Goal: Information Seeking & Learning: Learn about a topic

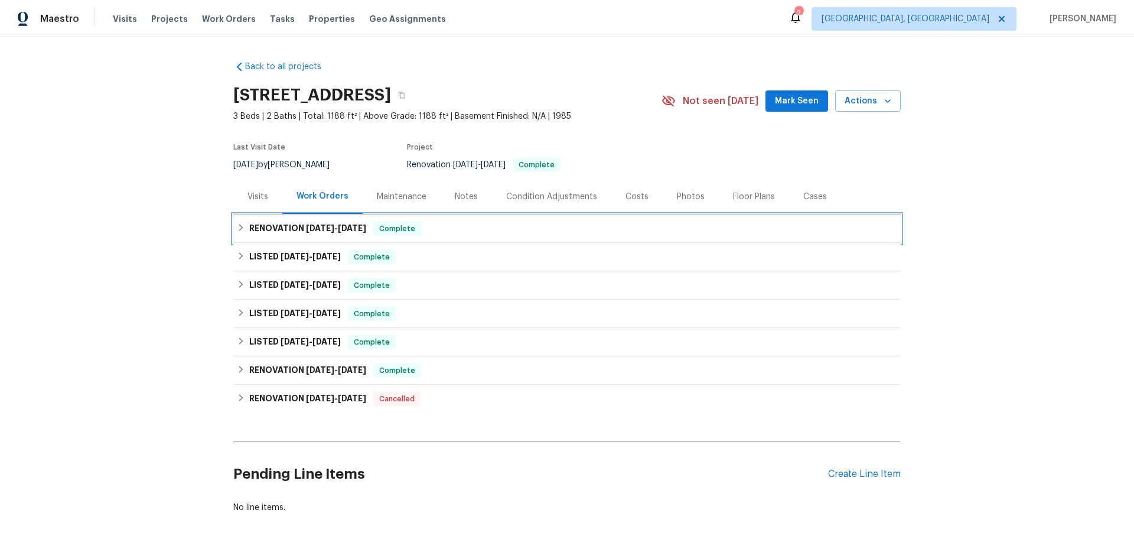
click at [292, 231] on h6 "RENOVATION [DATE] - [DATE]" at bounding box center [307, 229] width 117 height 14
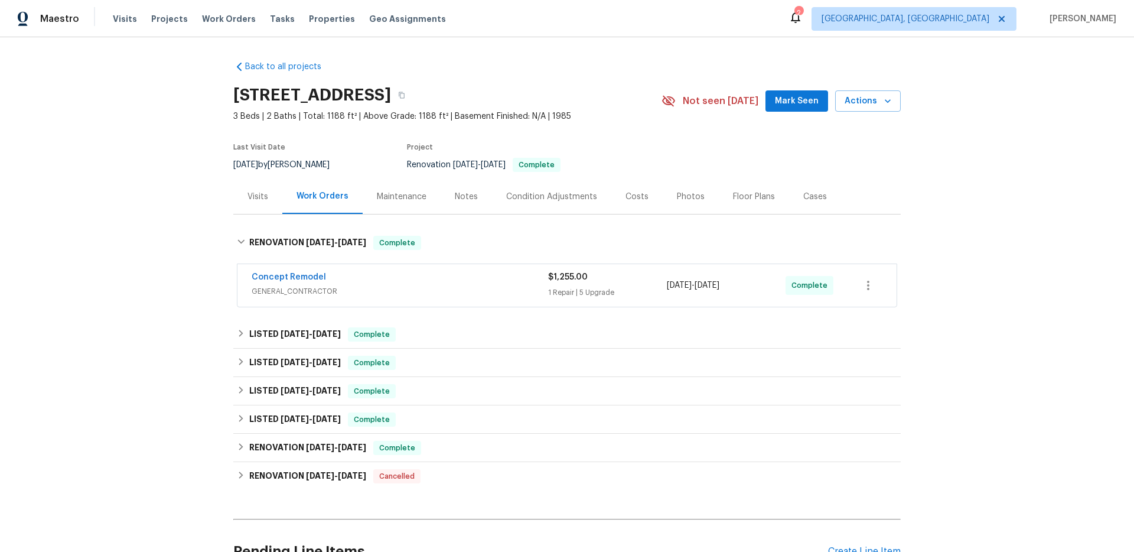
click at [347, 278] on div "Concept Remodel" at bounding box center [400, 278] width 297 height 14
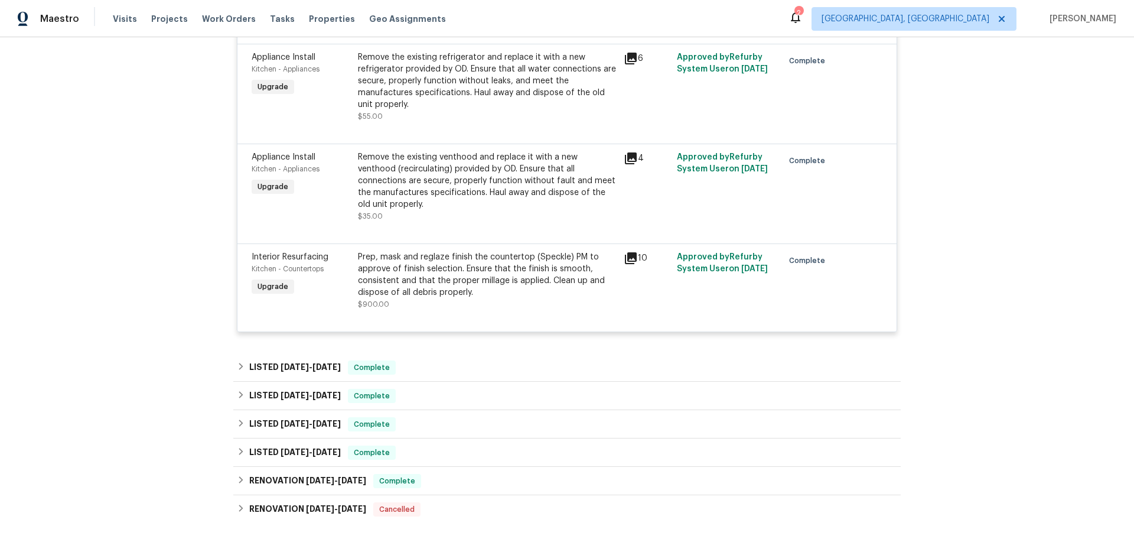
scroll to position [632, 0]
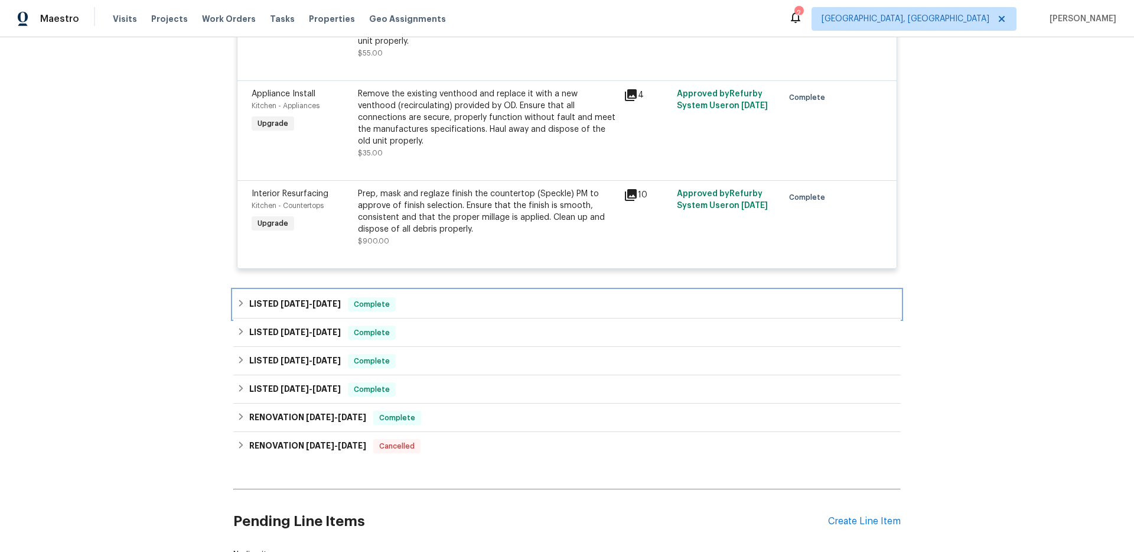
click at [387, 298] on span "Complete" at bounding box center [371, 304] width 45 height 12
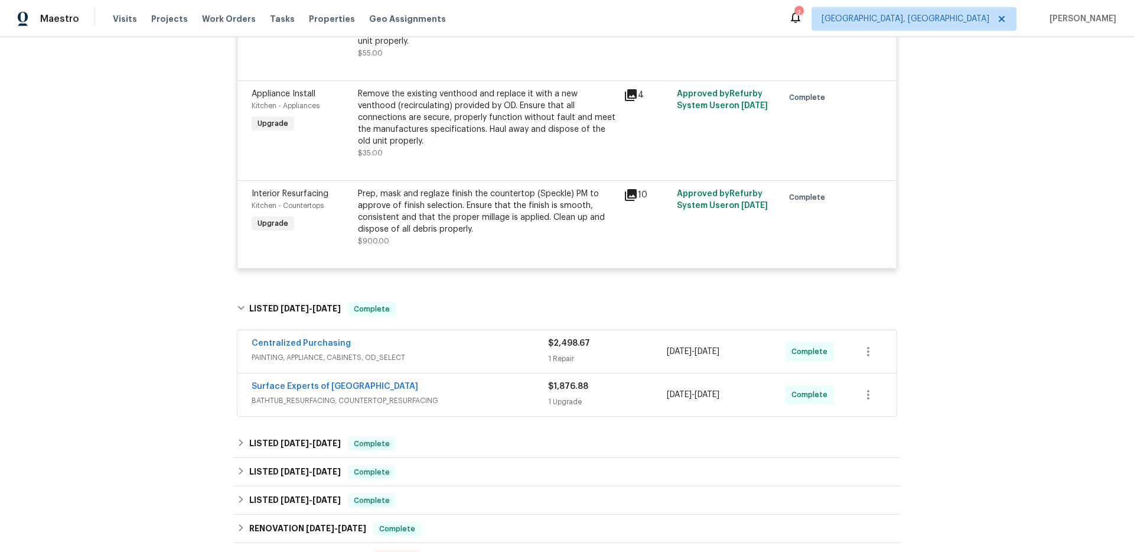
click at [408, 337] on div "Centralized Purchasing" at bounding box center [400, 344] width 297 height 14
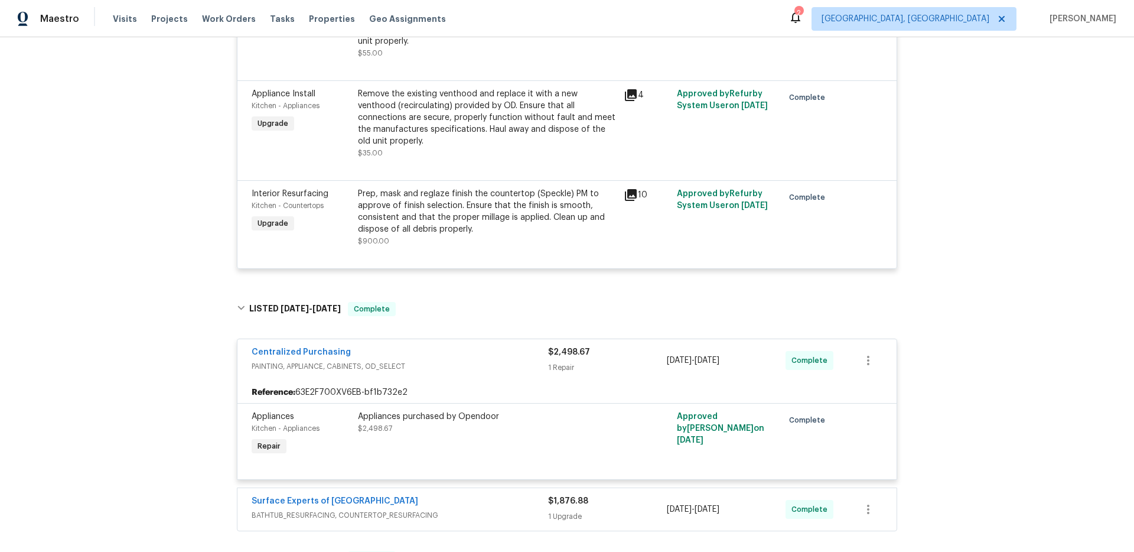
click at [343, 495] on span "Surface Experts of [GEOGRAPHIC_DATA]" at bounding box center [335, 501] width 167 height 12
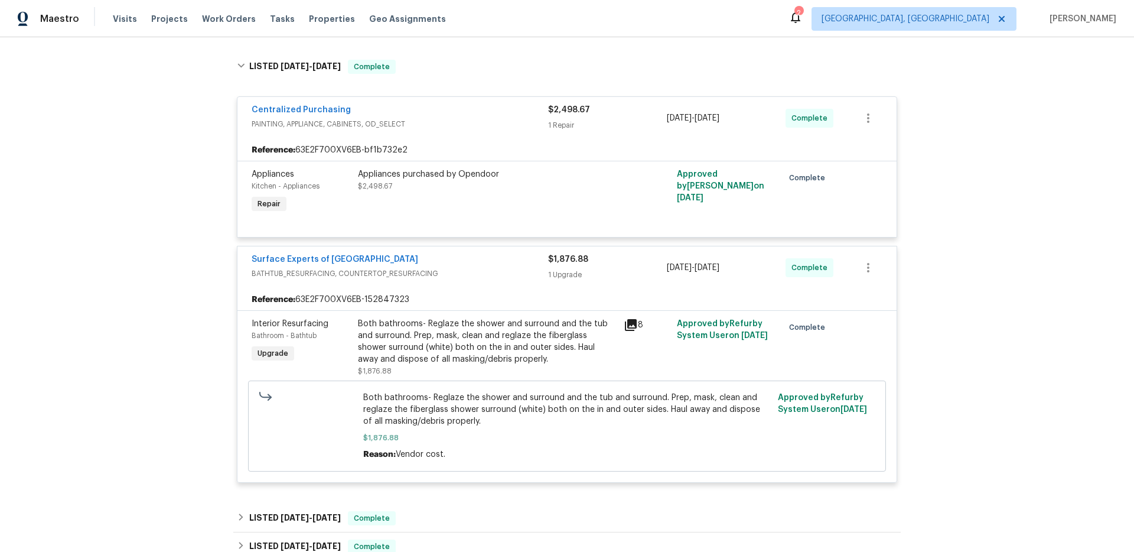
scroll to position [873, 0]
click at [451, 191] on div "Appliances purchased by Opendoor $2,498.67" at bounding box center [487, 194] width 266 height 54
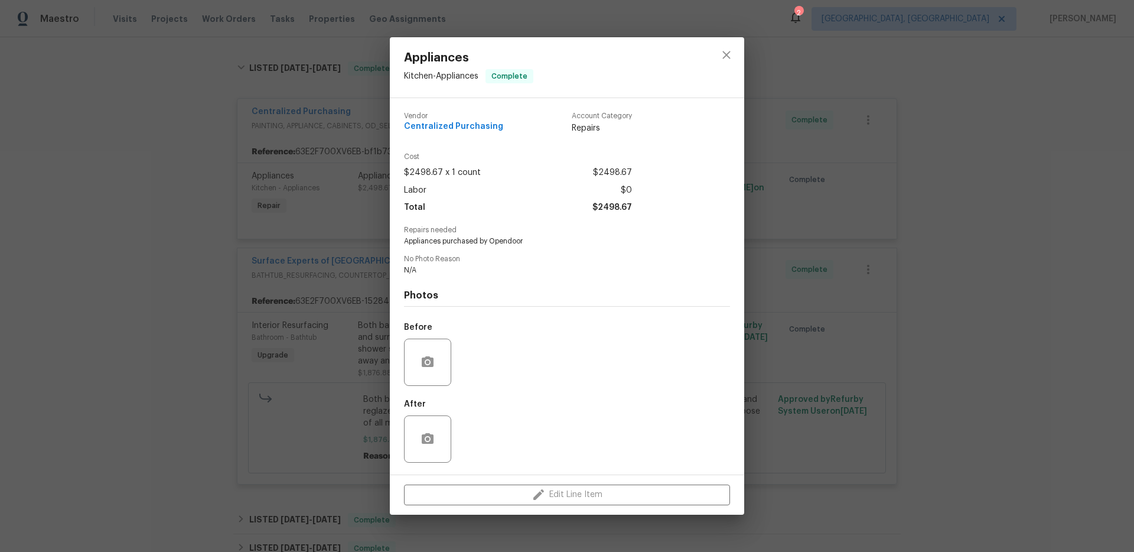
click at [364, 228] on div "Appliances Kitchen - Appliances Complete Vendor Centralized Purchasing Account …" at bounding box center [567, 276] width 1134 height 552
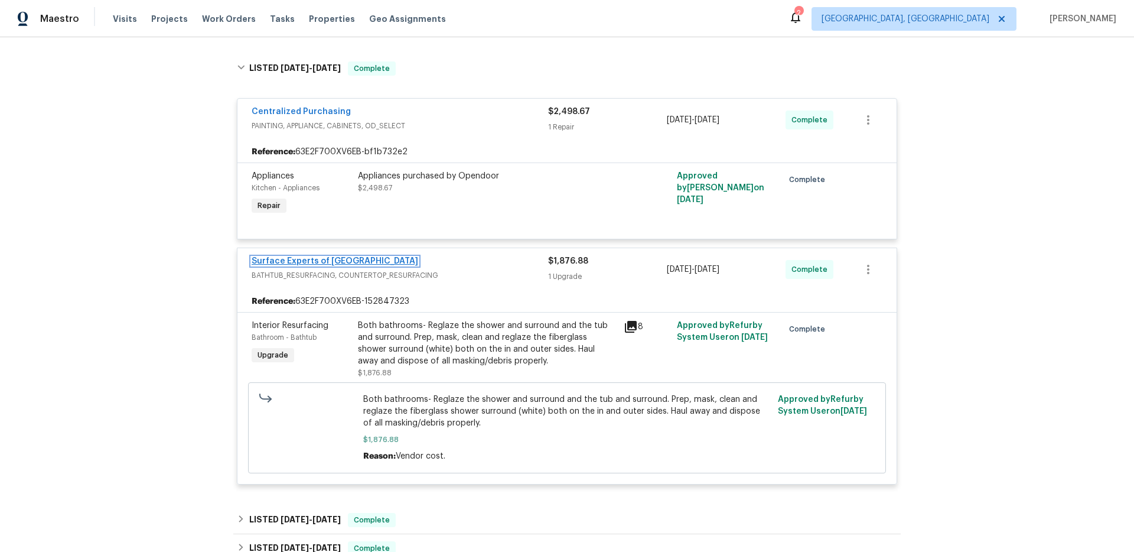
click at [344, 257] on link "Surface Experts of [GEOGRAPHIC_DATA]" at bounding box center [335, 261] width 167 height 8
